Goal: Check status: Check status

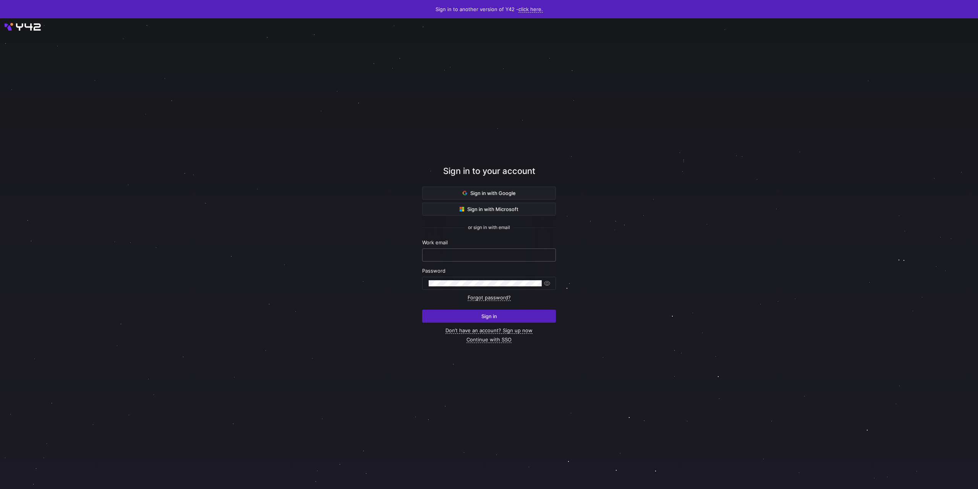
click at [450, 258] on div at bounding box center [489, 255] width 121 height 12
type input "[PERSON_NAME][EMAIL_ADDRESS][DOMAIN_NAME]"
click at [422, 309] on button "Sign in" at bounding box center [489, 315] width 134 height 13
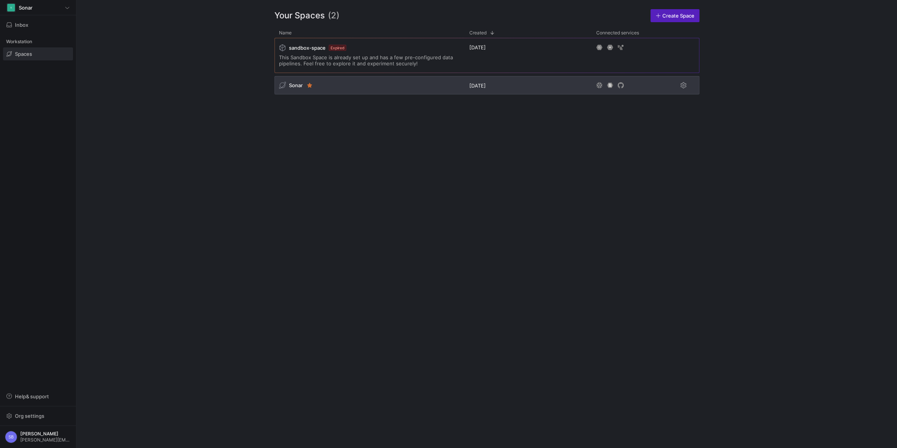
click at [299, 87] on span "Sonar" at bounding box center [296, 85] width 14 height 6
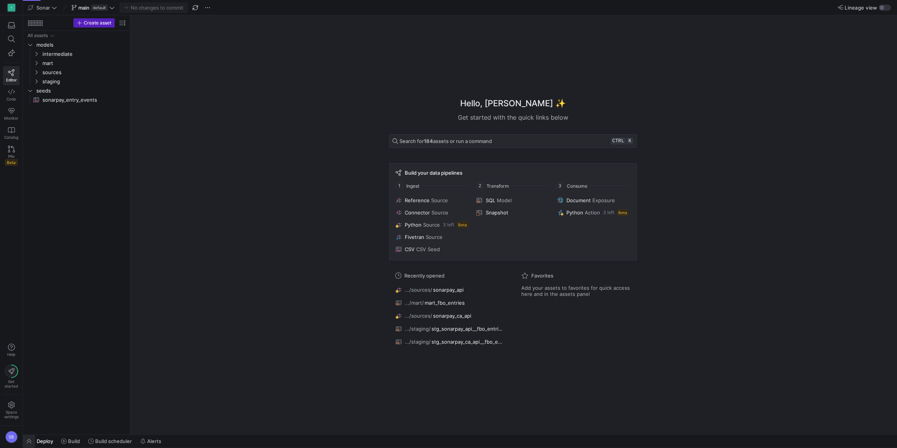
click at [32, 440] on span "button" at bounding box center [29, 440] width 12 height 13
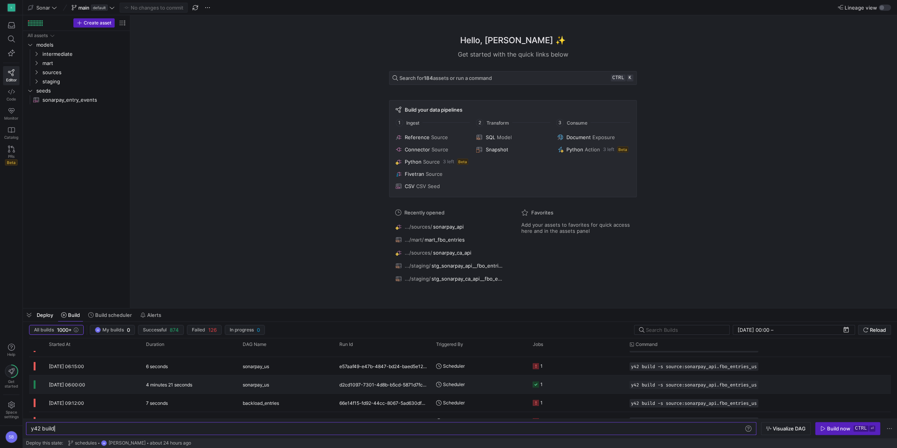
click at [101, 387] on div "14/10/25, 06:00:00" at bounding box center [92, 384] width 97 height 18
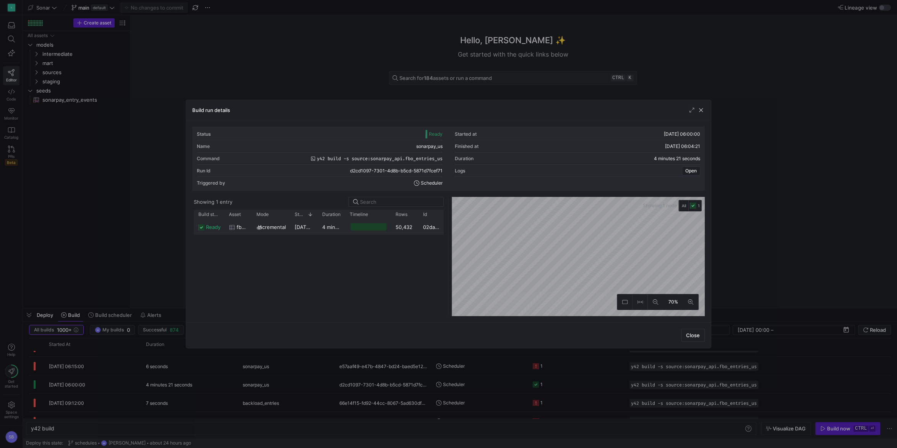
click at [330, 230] on div "4 minutes 15 seconds" at bounding box center [331, 226] width 28 height 15
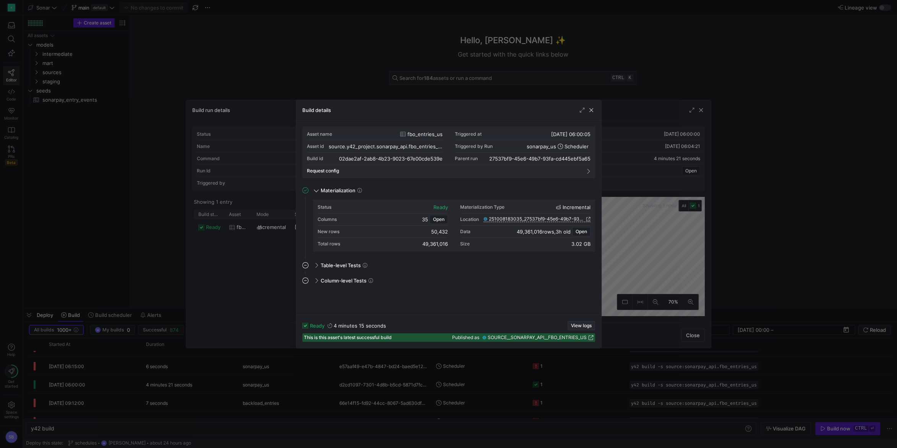
click at [583, 326] on span "View logs" at bounding box center [581, 325] width 21 height 5
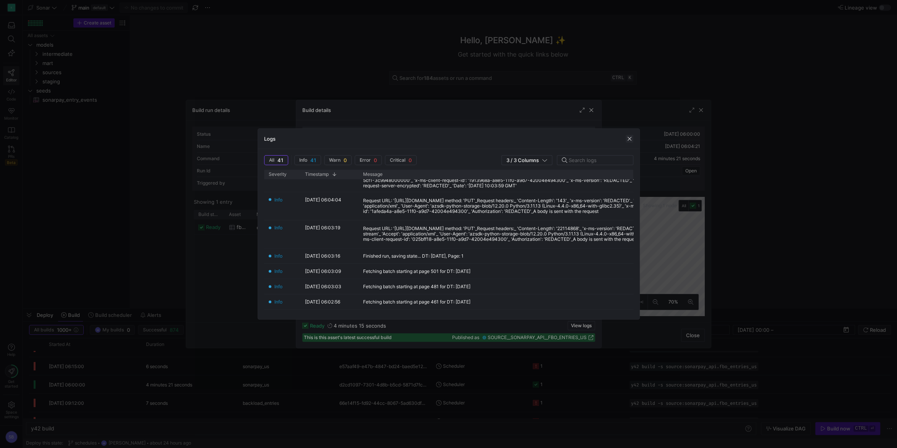
click at [630, 139] on span "button" at bounding box center [629, 139] width 8 height 8
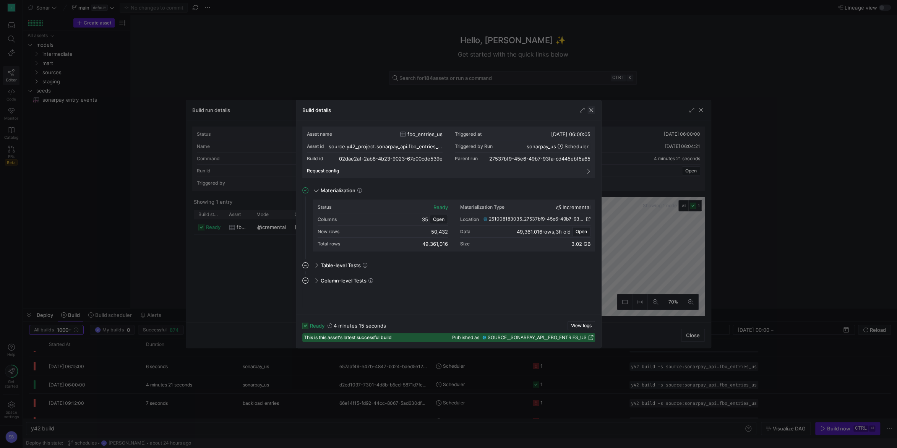
click at [591, 108] on span "button" at bounding box center [591, 110] width 8 height 8
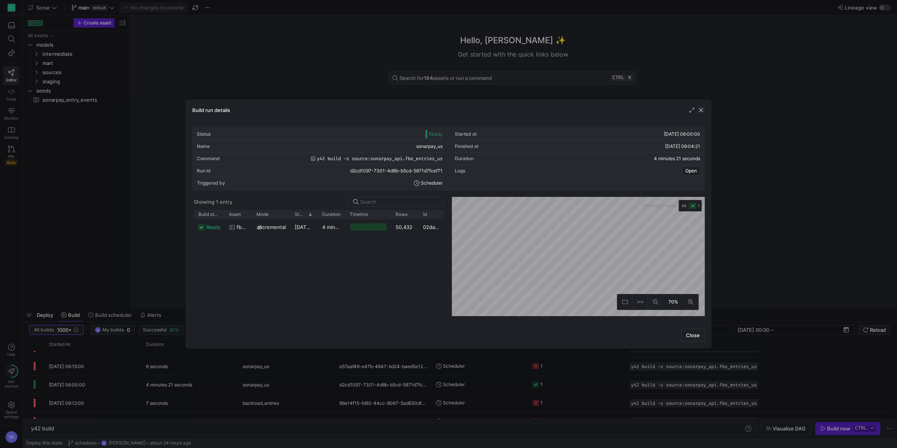
click at [701, 113] on span "button" at bounding box center [701, 110] width 8 height 8
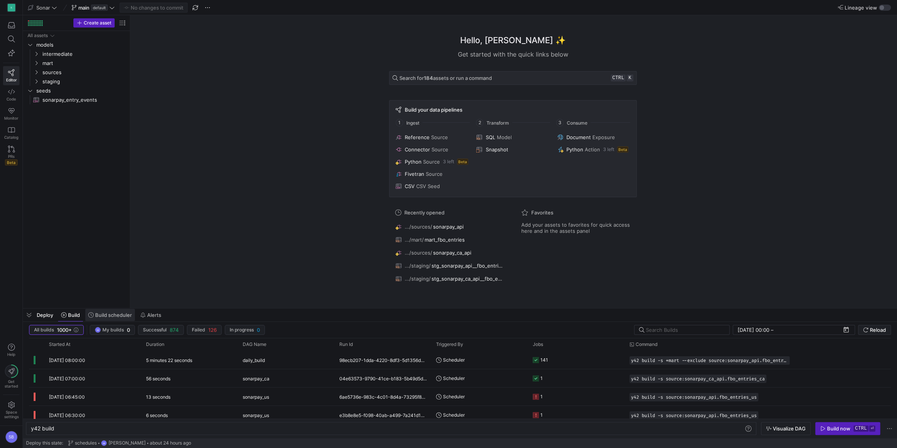
click at [114, 317] on span "Build scheduler" at bounding box center [113, 315] width 37 height 6
